Goal: Task Accomplishment & Management: Use online tool/utility

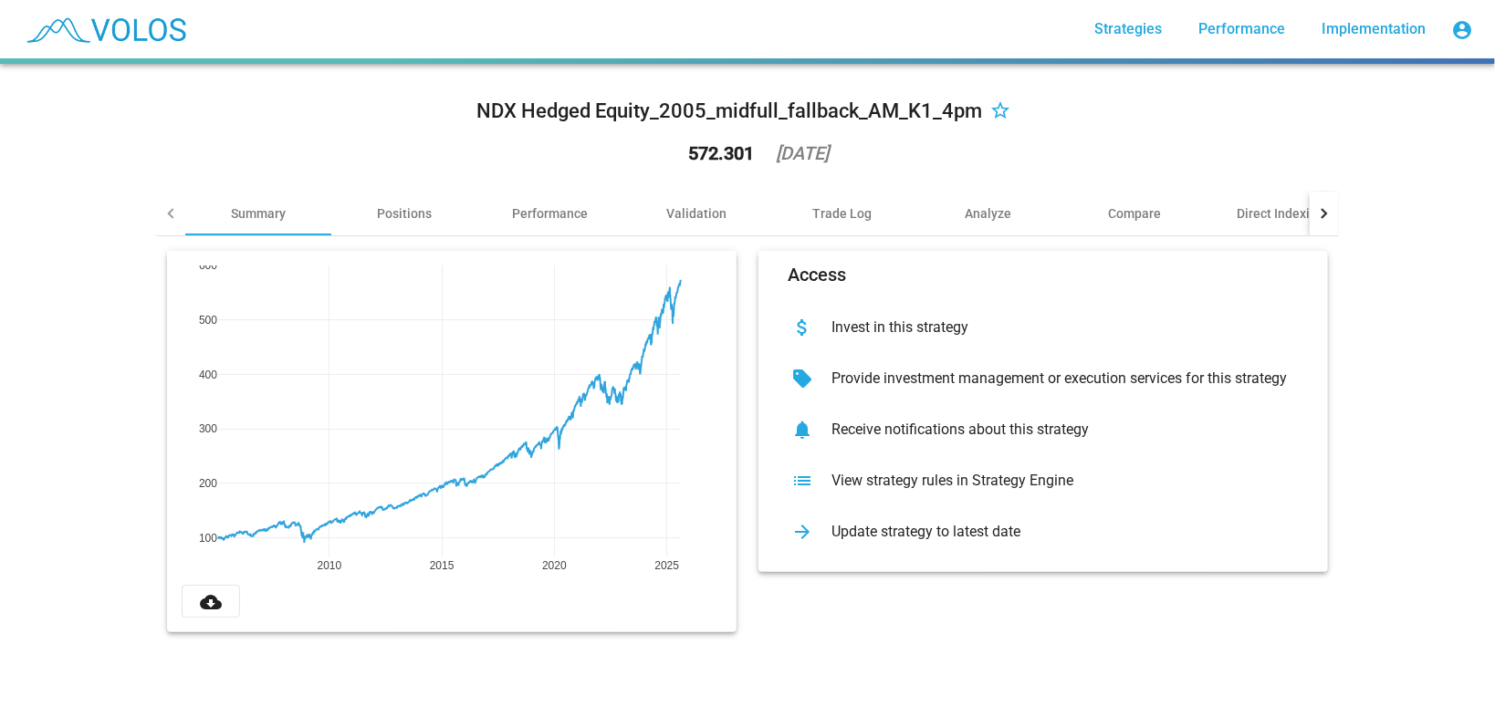
click at [876, 486] on div "View strategy rules in Strategy Engine" at bounding box center [1058, 481] width 482 height 18
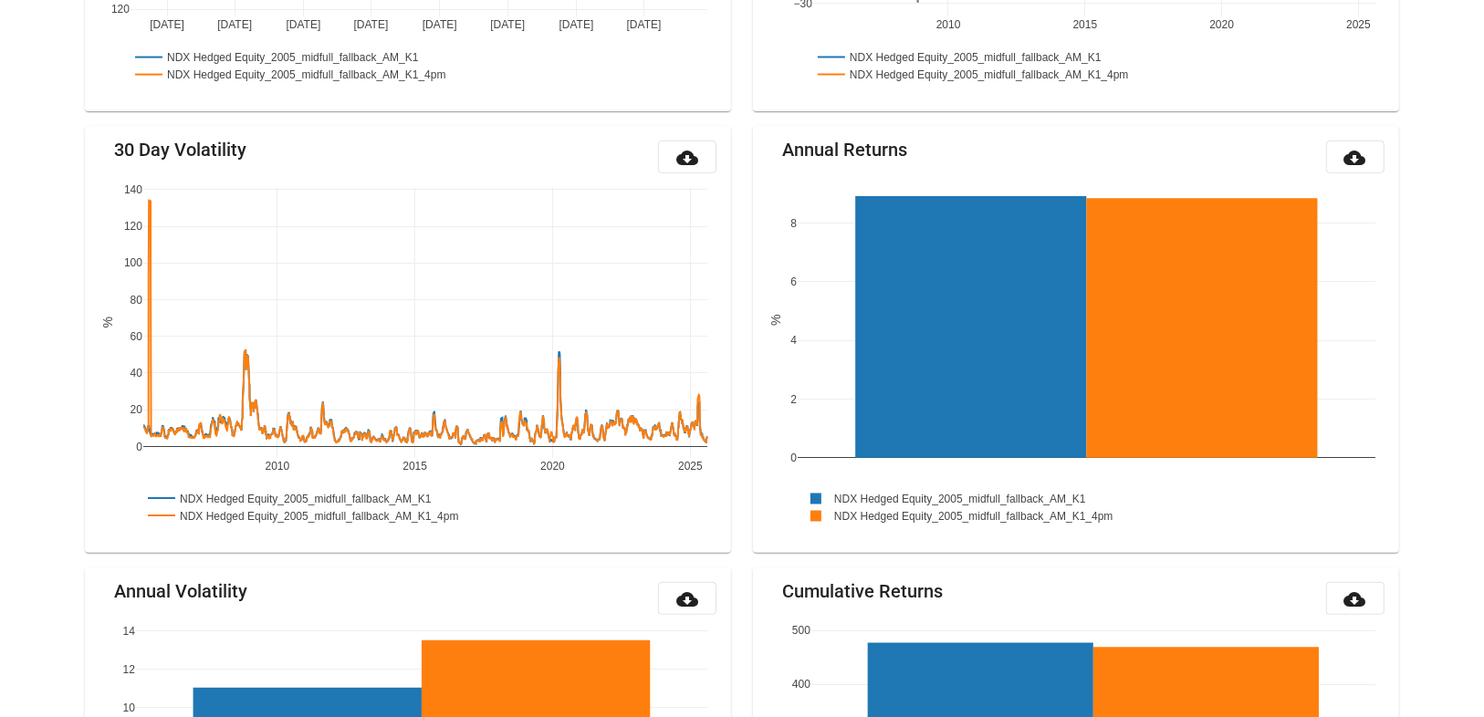
scroll to position [1959, 0]
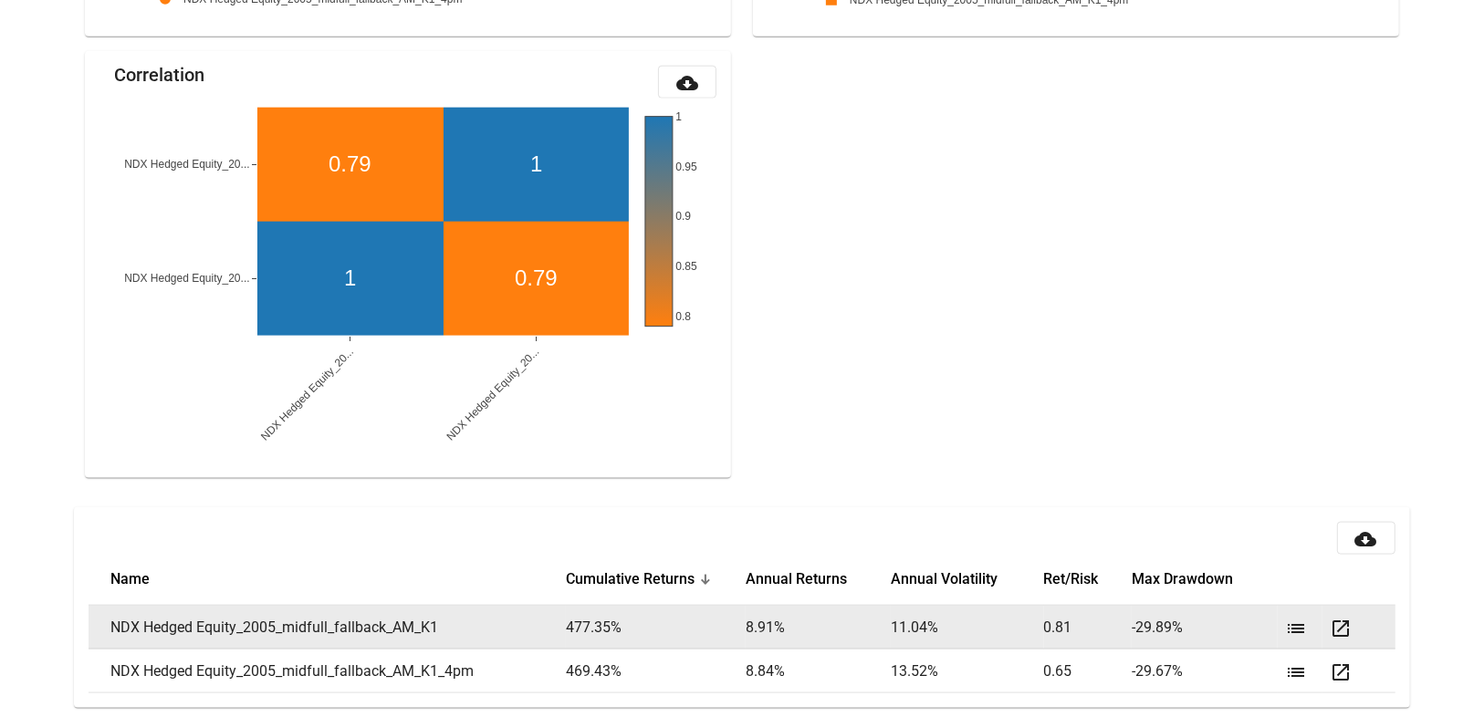
click at [1294, 625] on mat-icon "list" at bounding box center [1296, 629] width 22 height 22
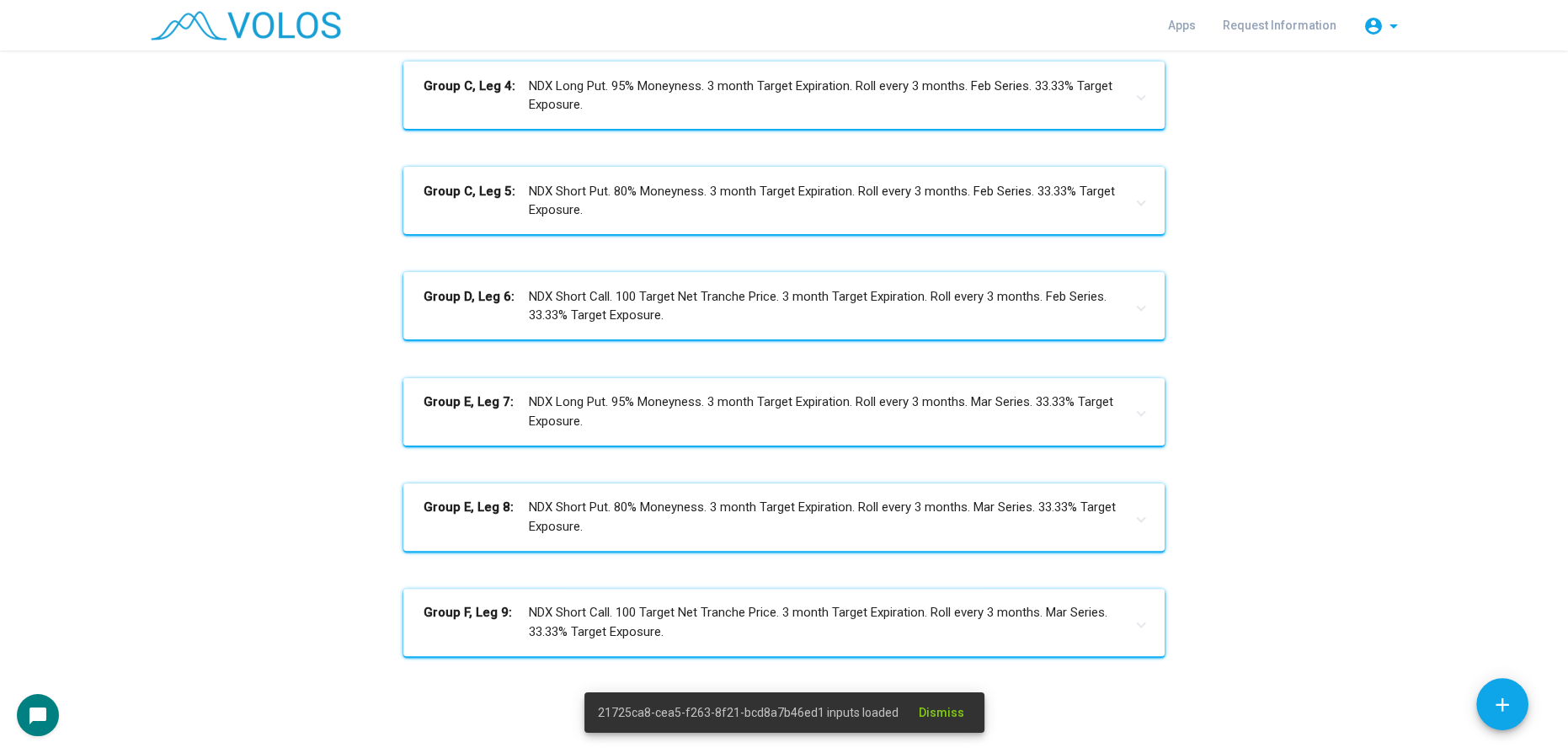
scroll to position [714, 0]
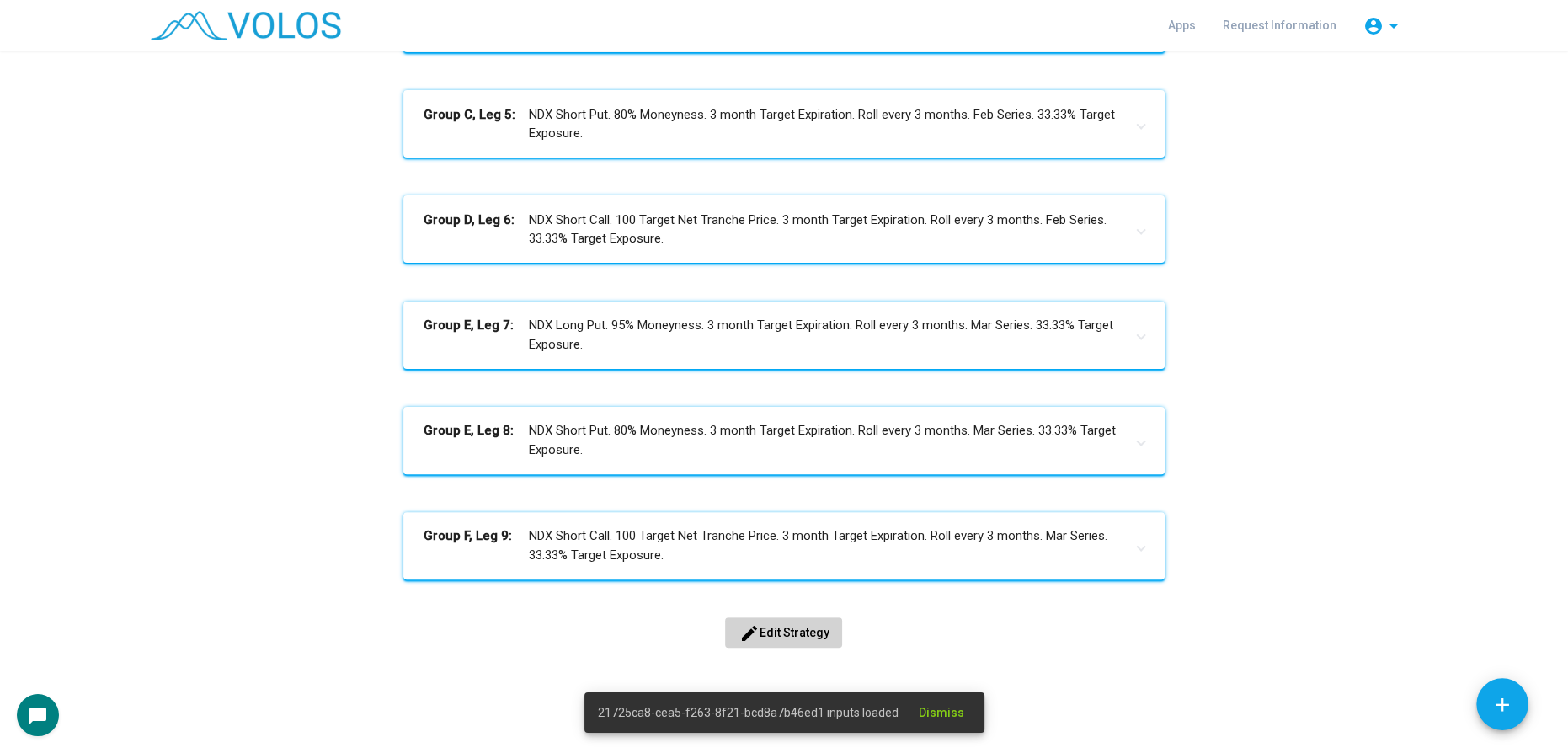
click at [795, 630] on span "edit Edit Strategy" at bounding box center [784, 632] width 90 height 14
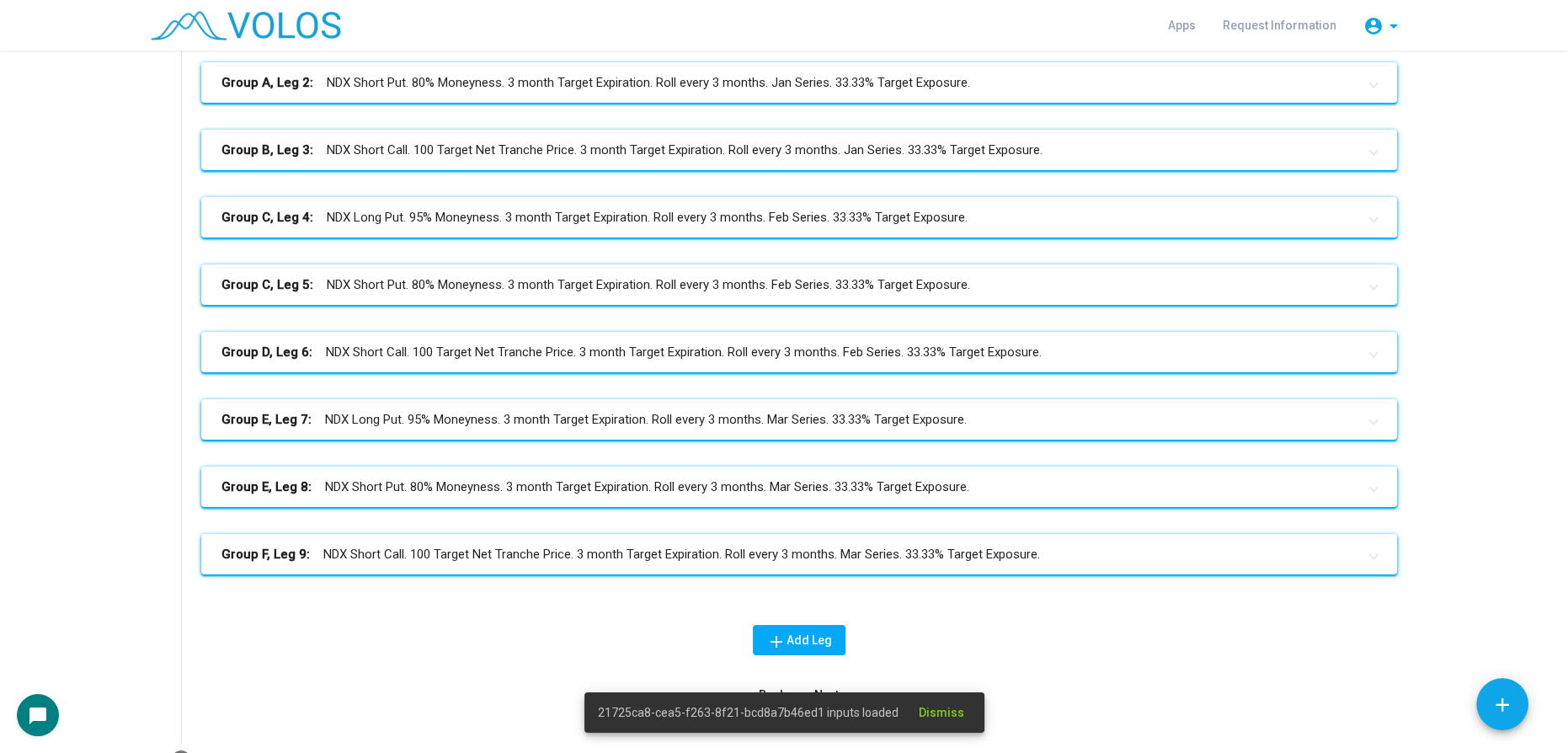
scroll to position [3, 0]
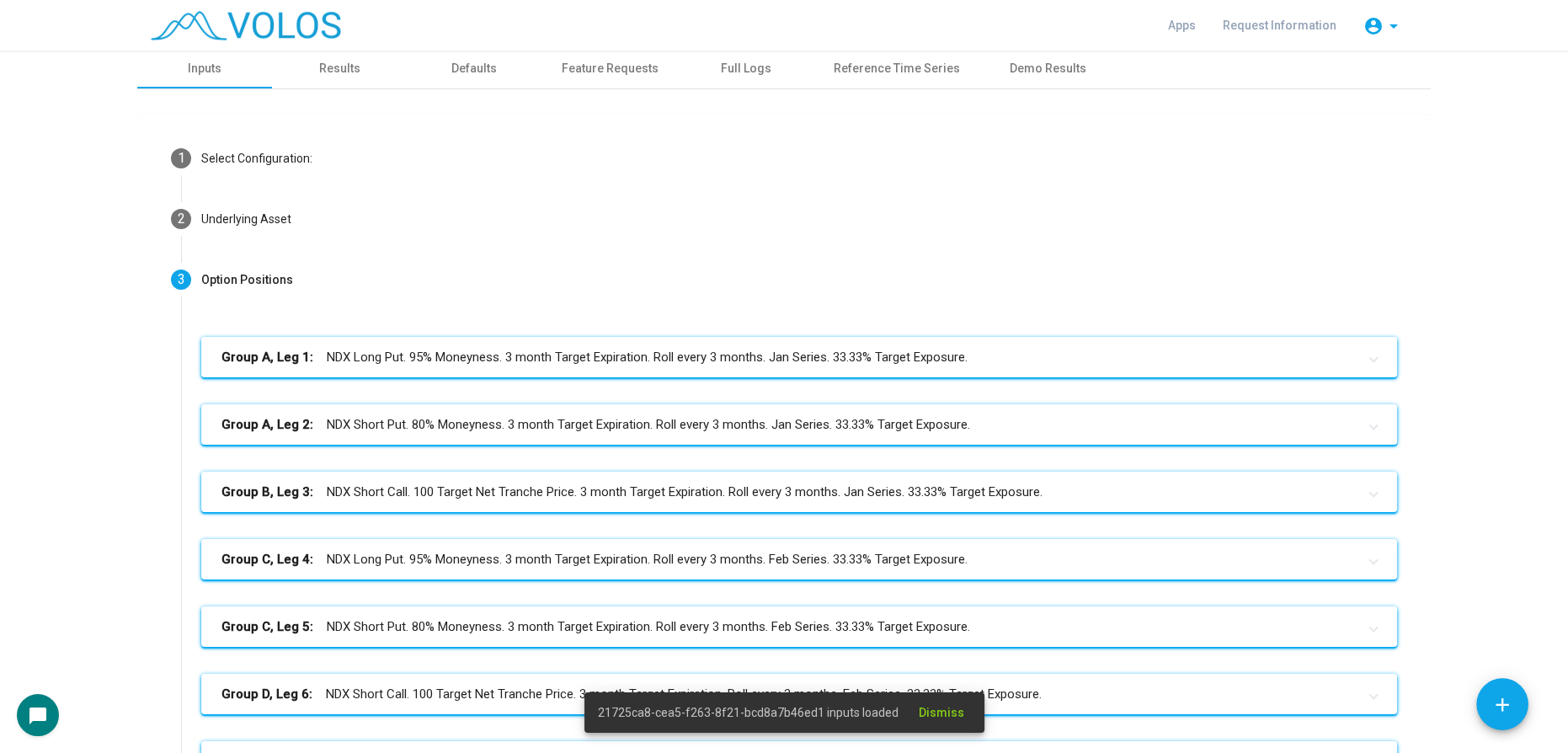
click at [596, 359] on mat-panel-title "Group A, Leg 1: NDX Long Put. 95% Moneyness. 3 month Target Expiration. Roll ev…" at bounding box center [789, 357] width 1135 height 19
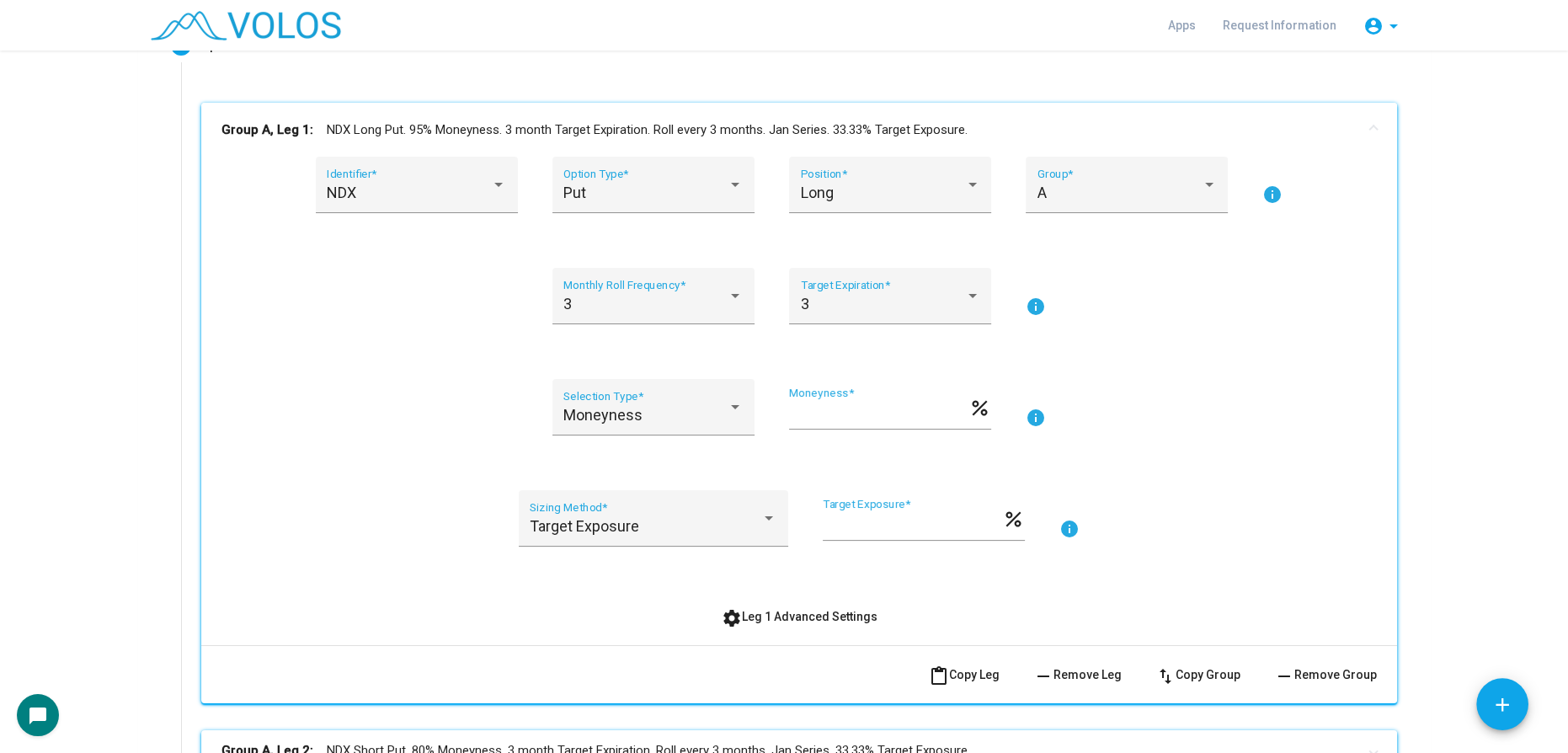
scroll to position [462, 0]
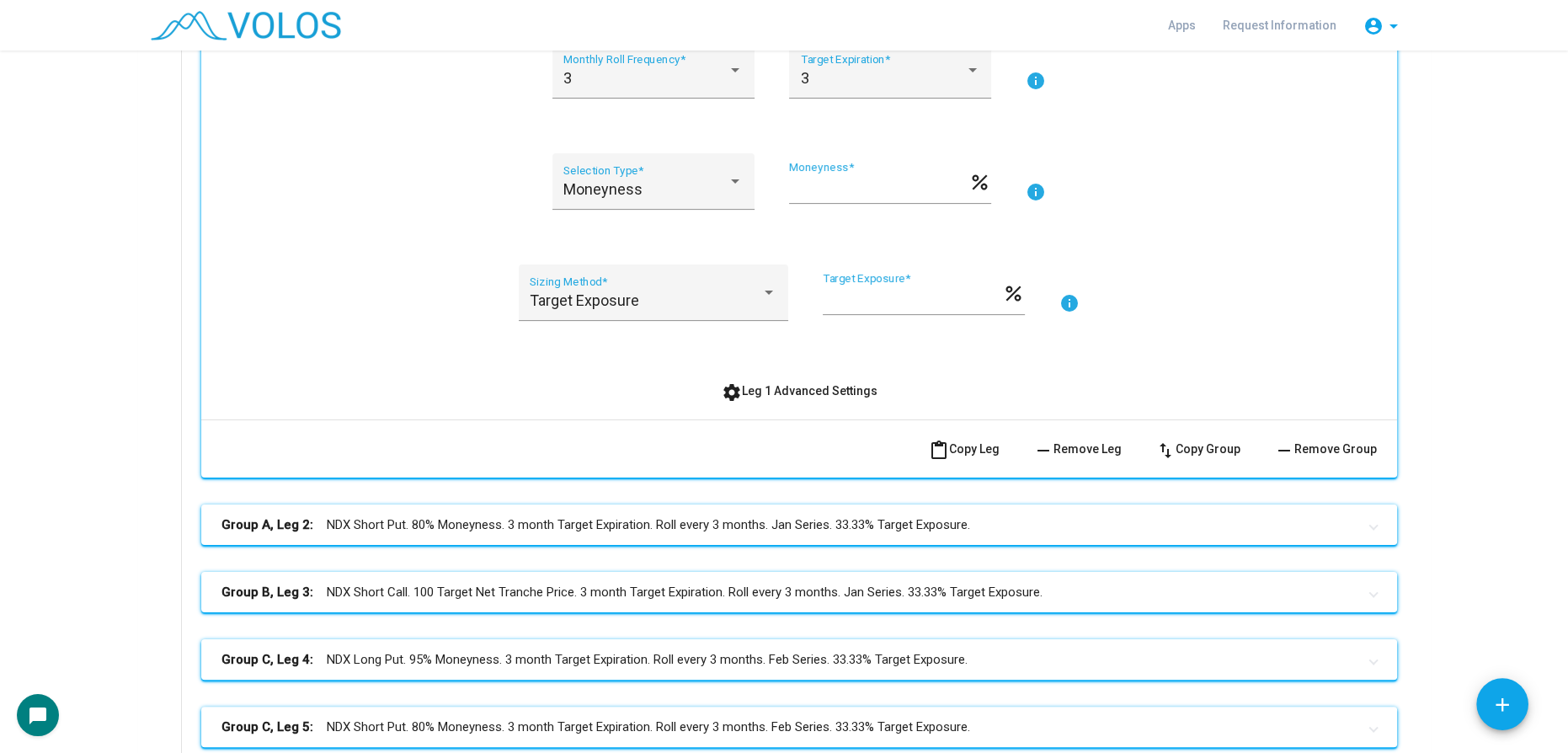
click at [769, 379] on button "settings Leg 1 Advanced Settings" at bounding box center [799, 390] width 183 height 30
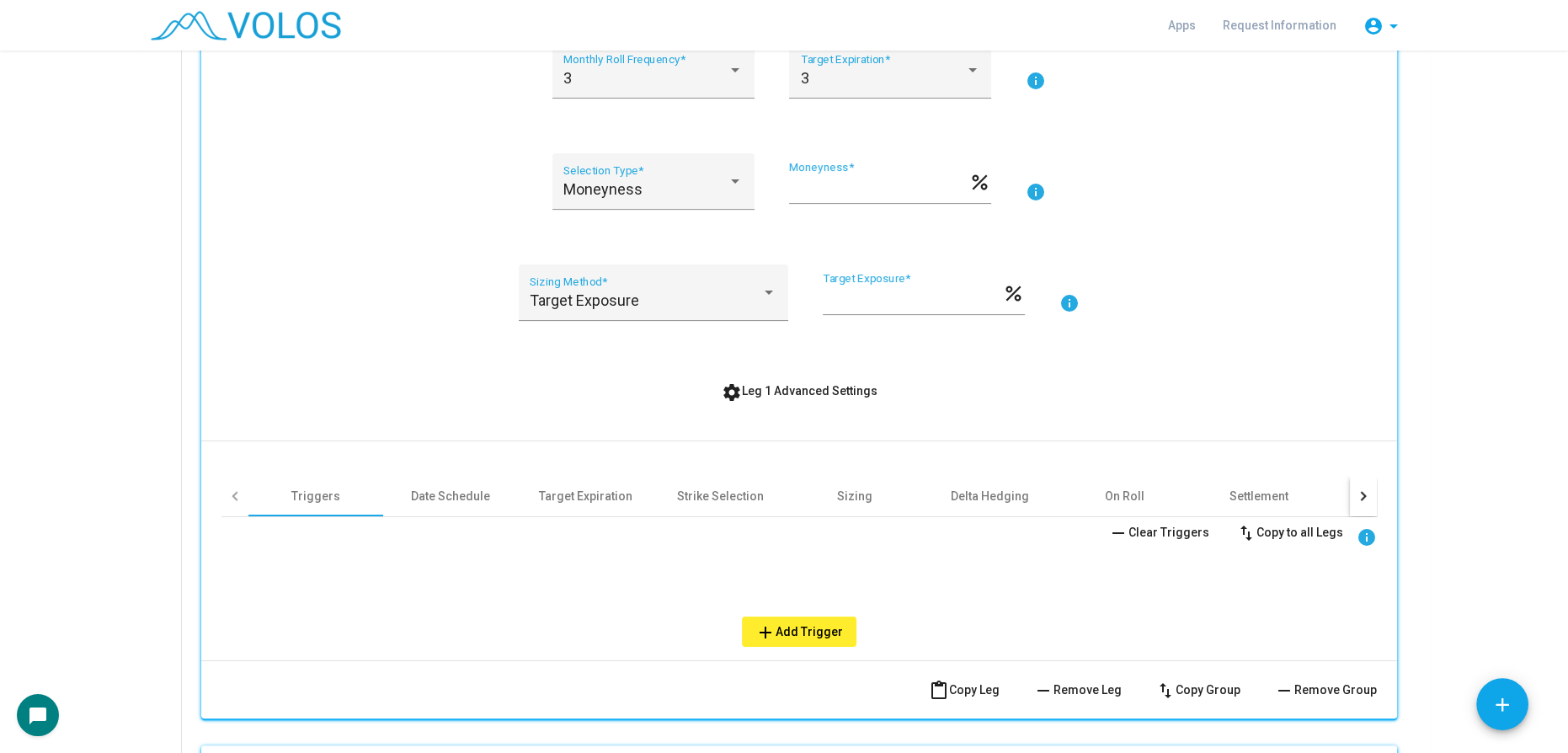
scroll to position [844, 0]
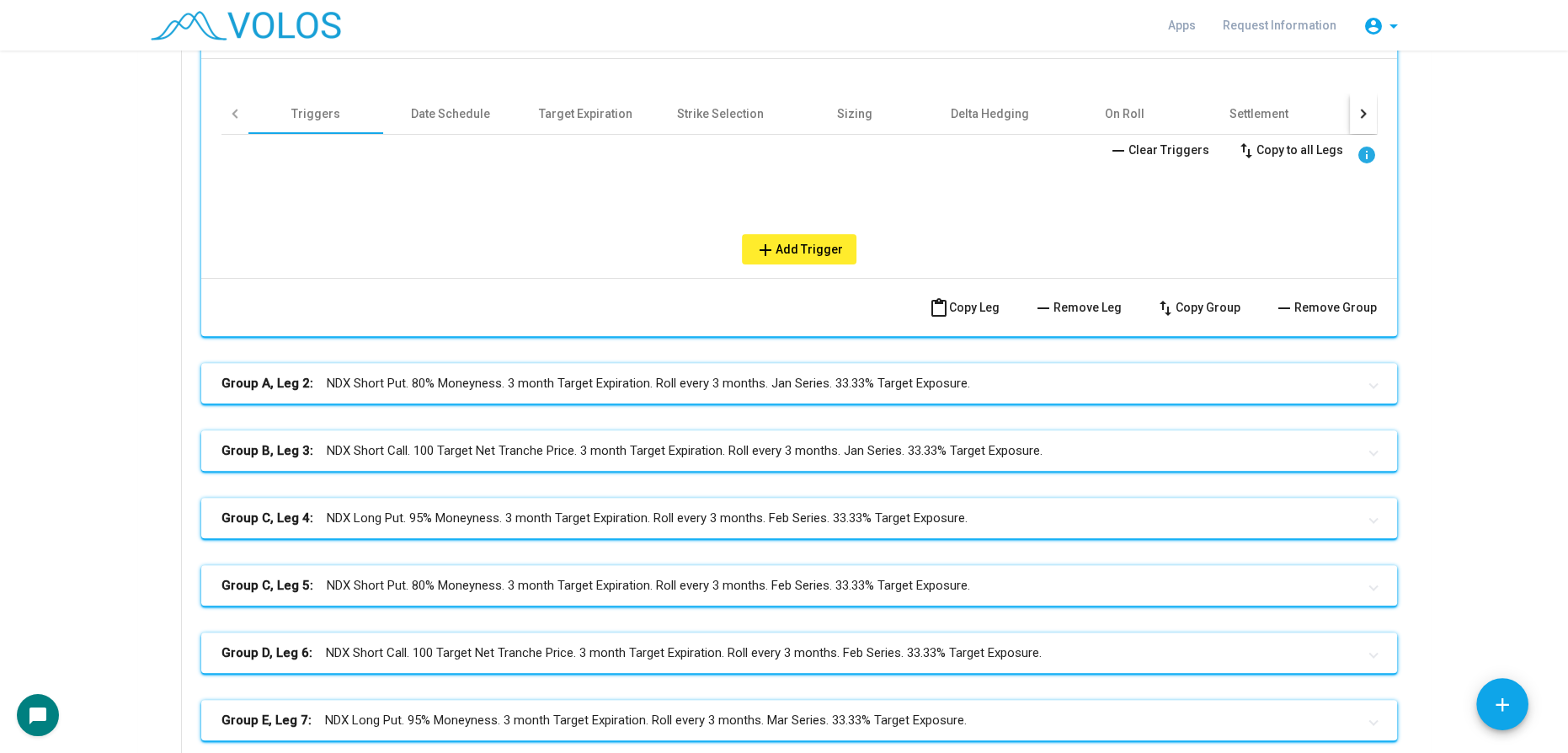
click at [689, 445] on mat-panel-title "Group B, Leg 3: NDX Short Call. 100 Target Net Tranche Price. 3 month Target Ex…" at bounding box center [789, 450] width 1135 height 19
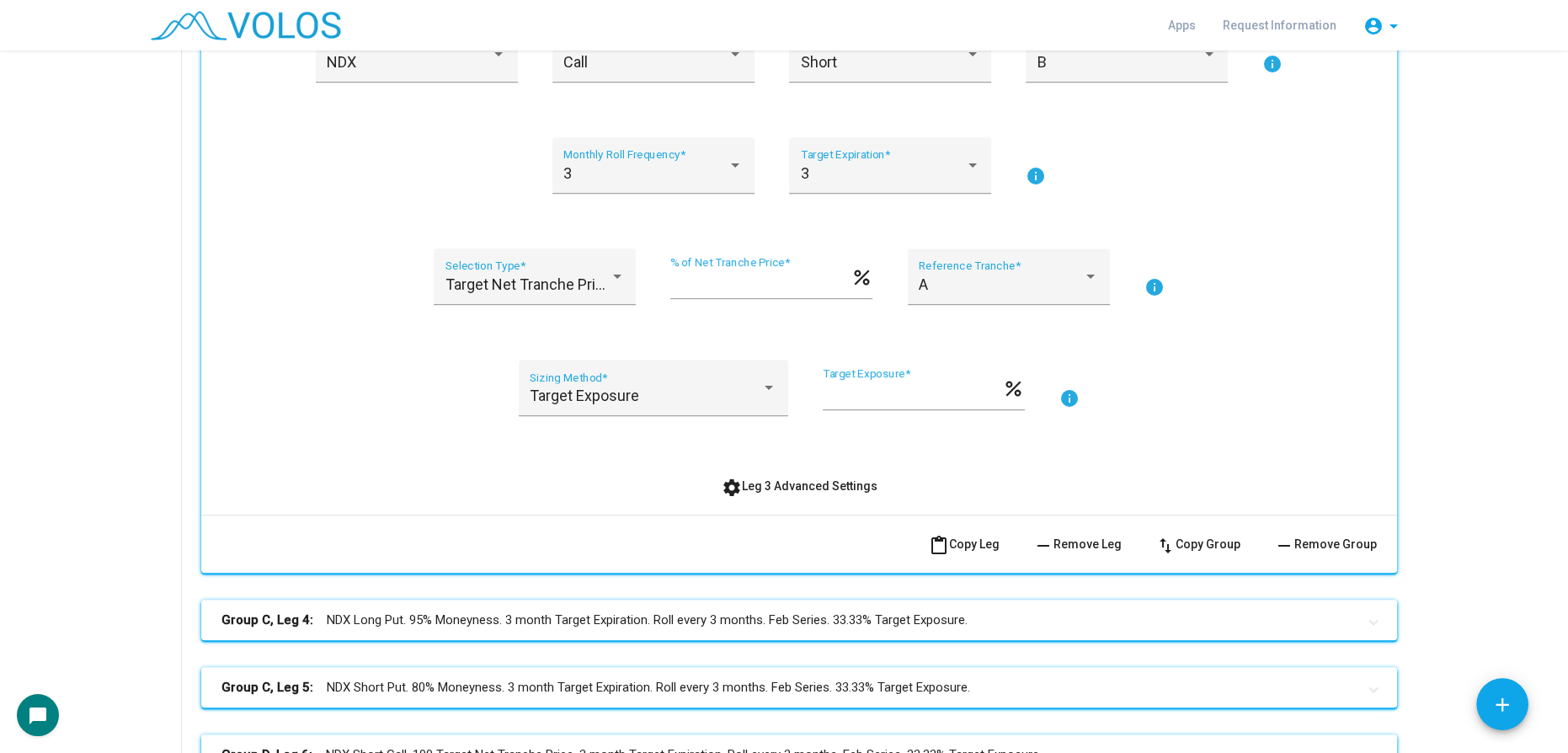
scroll to position [1305, 0]
click at [777, 494] on button "settings Leg 3 Advanced Settings" at bounding box center [799, 484] width 183 height 30
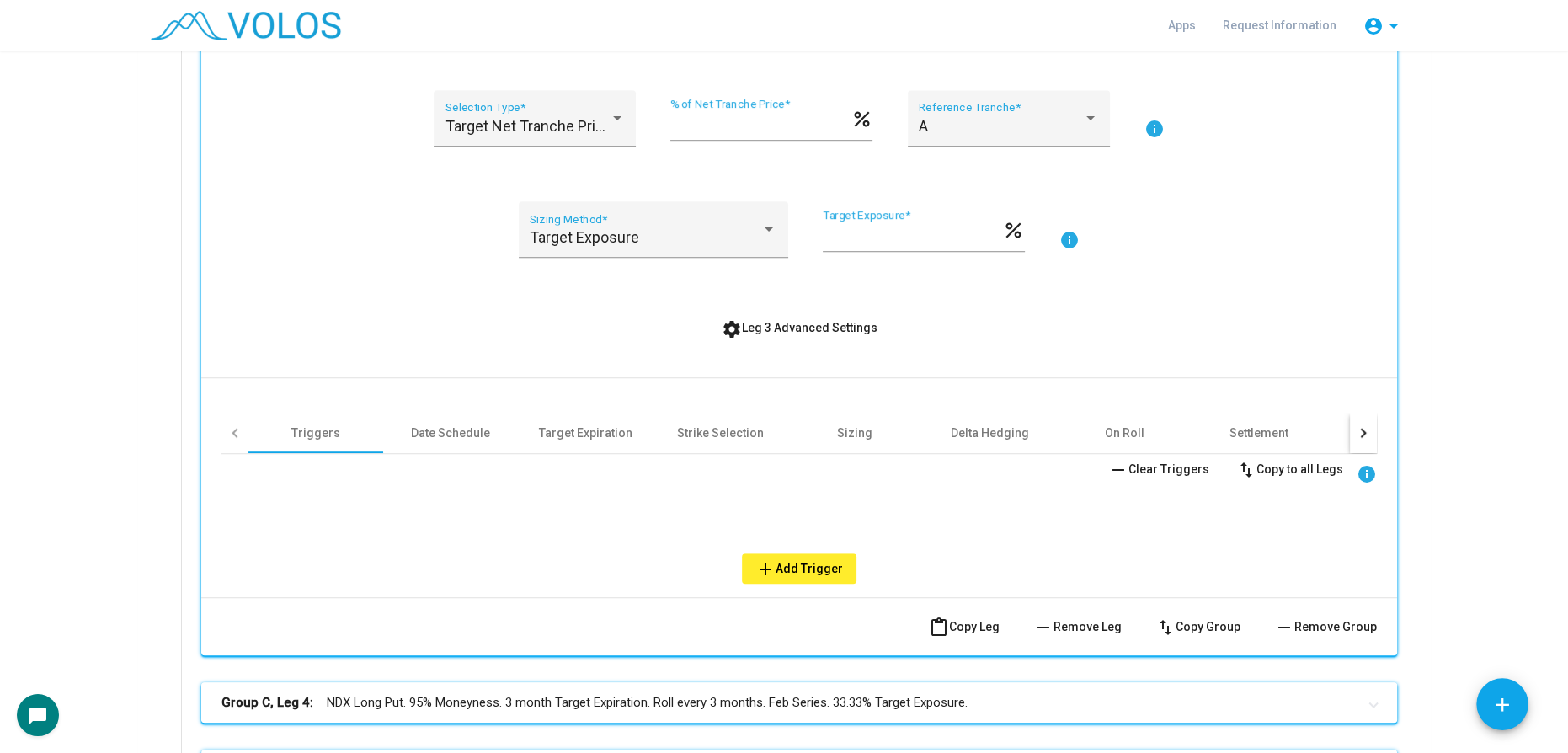
scroll to position [1687, 0]
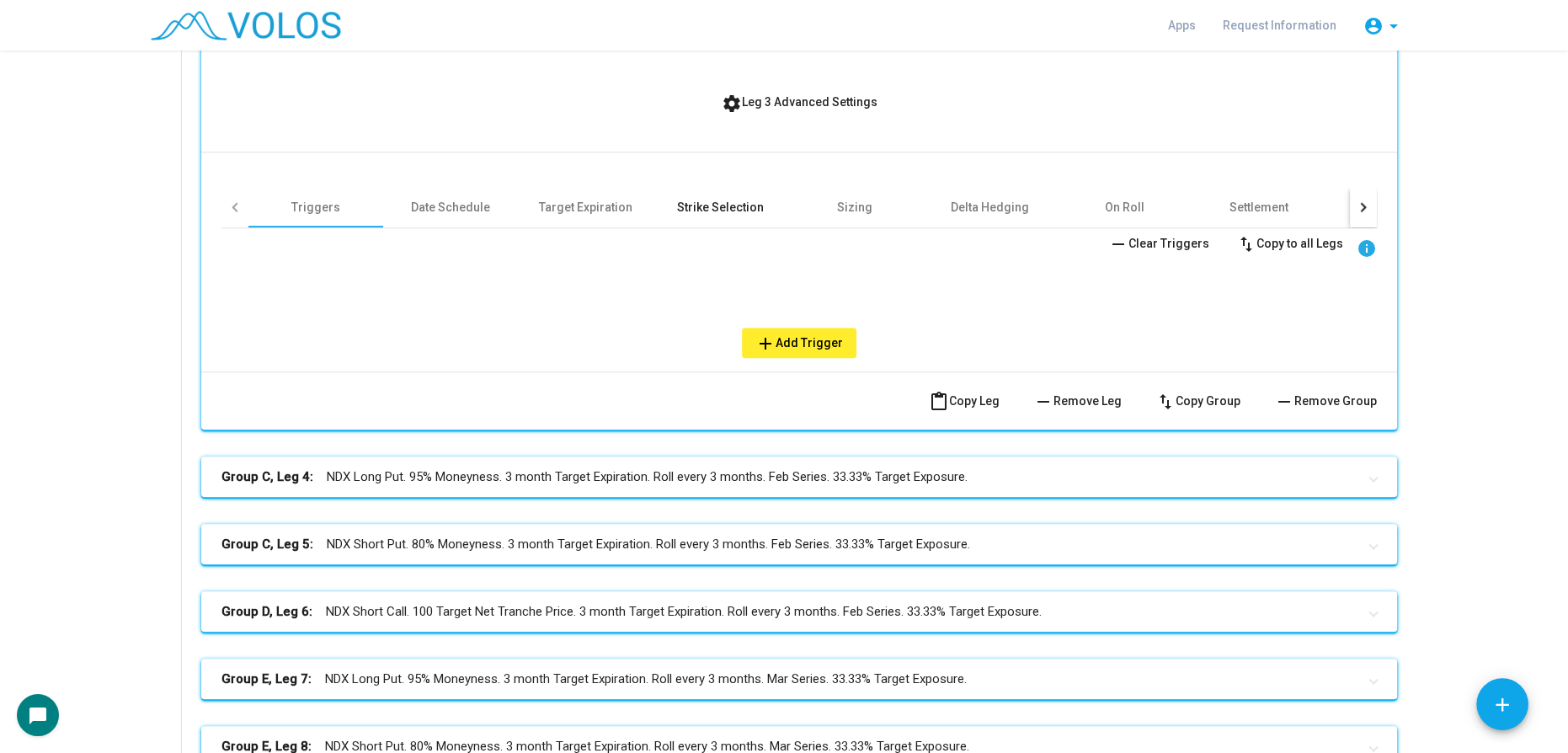
click at [699, 198] on div "Strike Selection" at bounding box center [721, 207] width 87 height 17
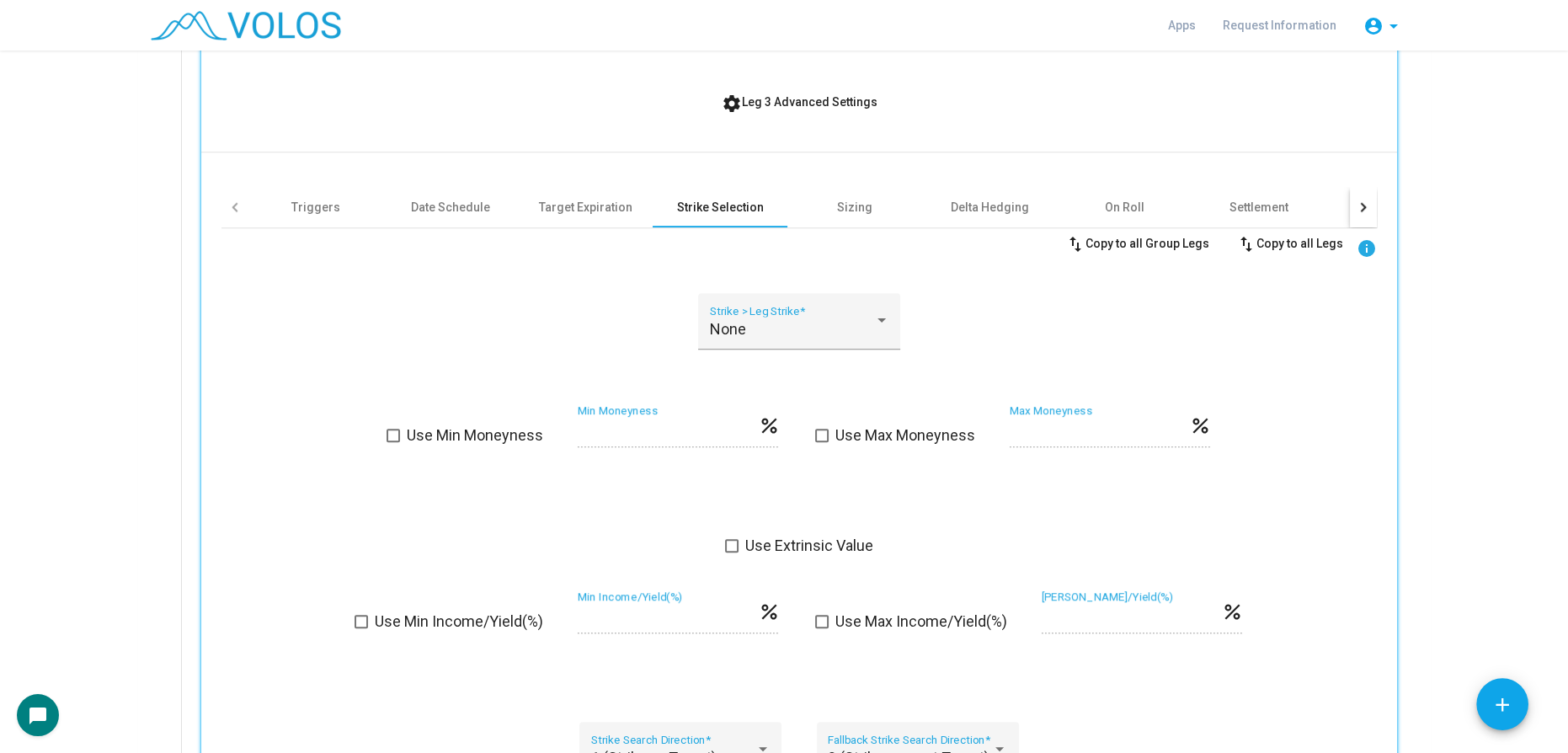
scroll to position [1993, 0]
